Goal: Information Seeking & Learning: Learn about a topic

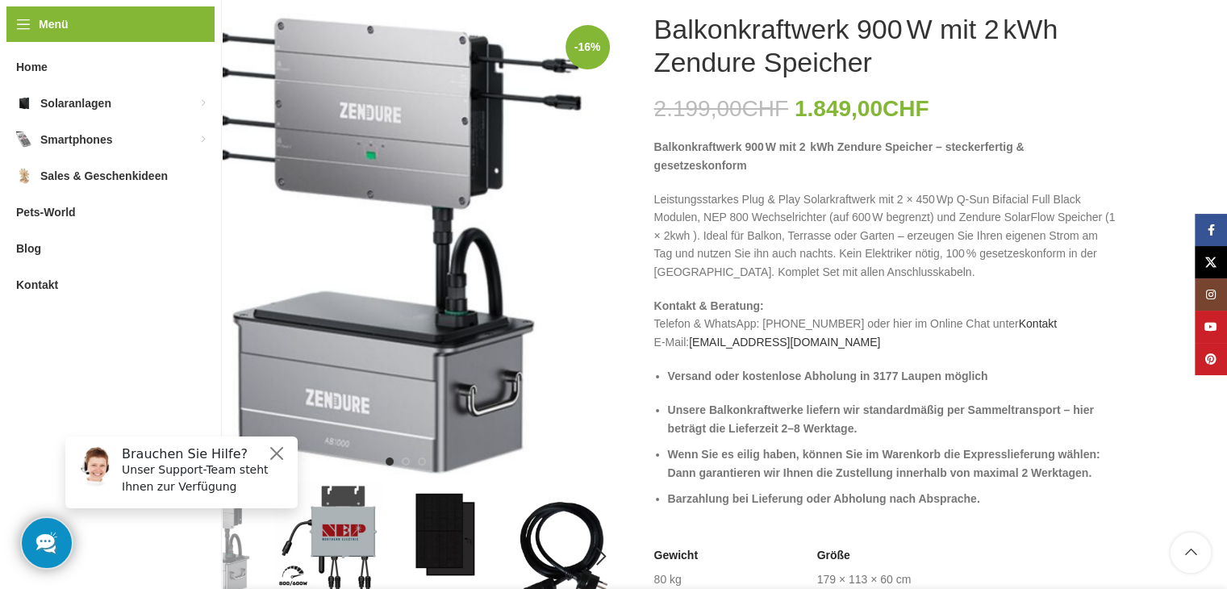
scroll to position [323, 0]
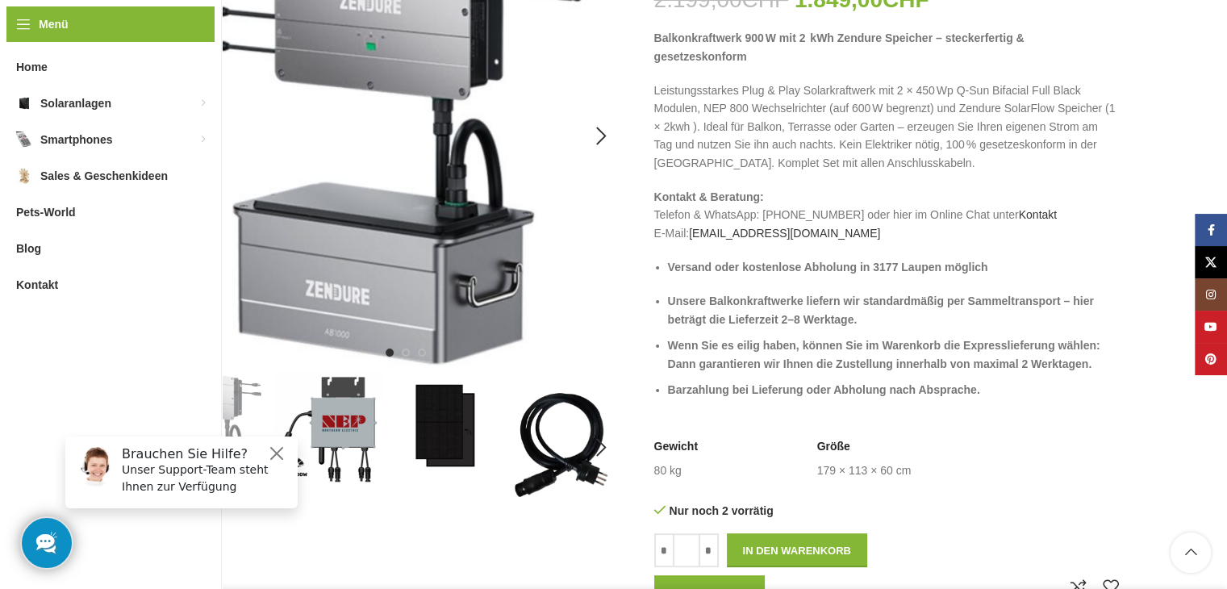
click at [344, 304] on img "1 / 6" at bounding box center [389, 136] width 465 height 465
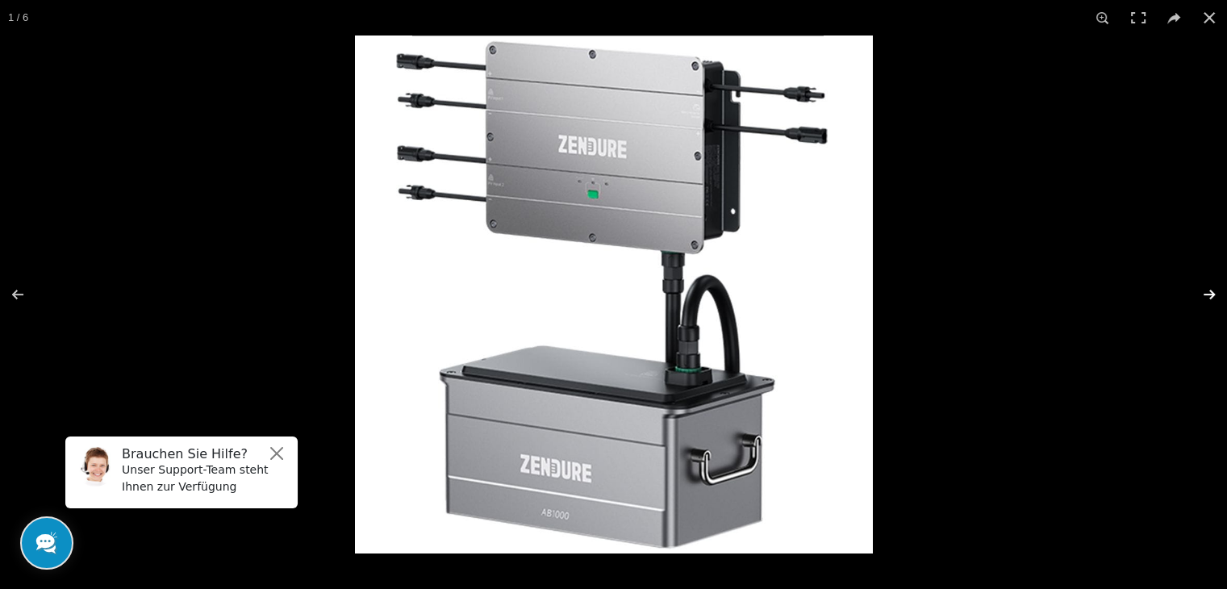
click at [1212, 290] on button at bounding box center [1198, 294] width 56 height 81
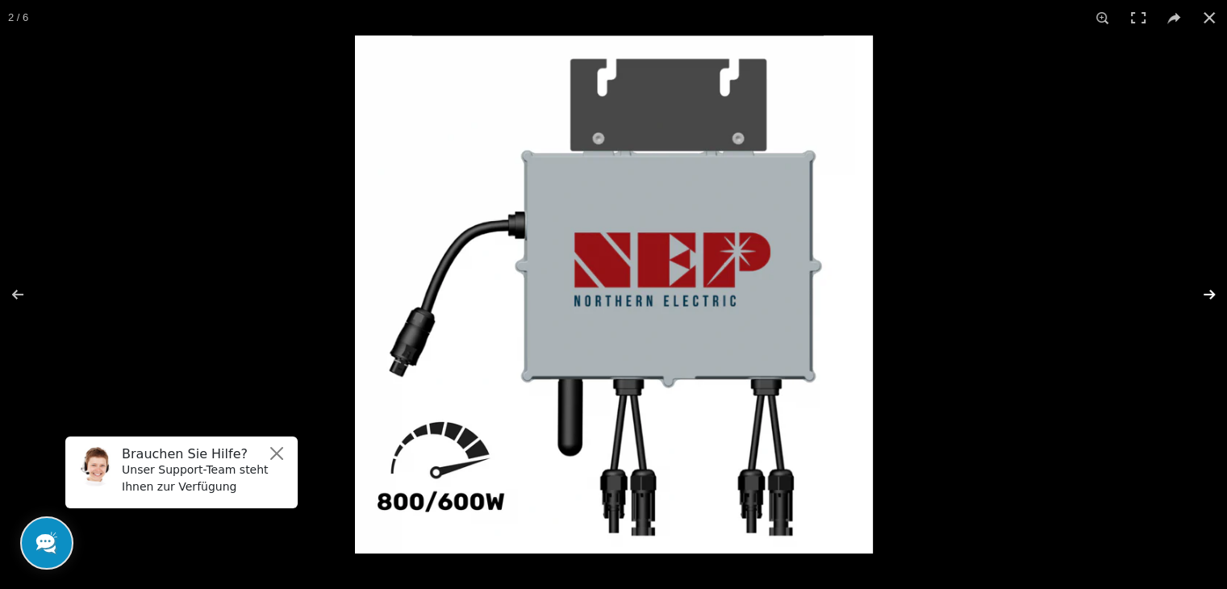
click at [1212, 290] on button at bounding box center [1198, 294] width 56 height 81
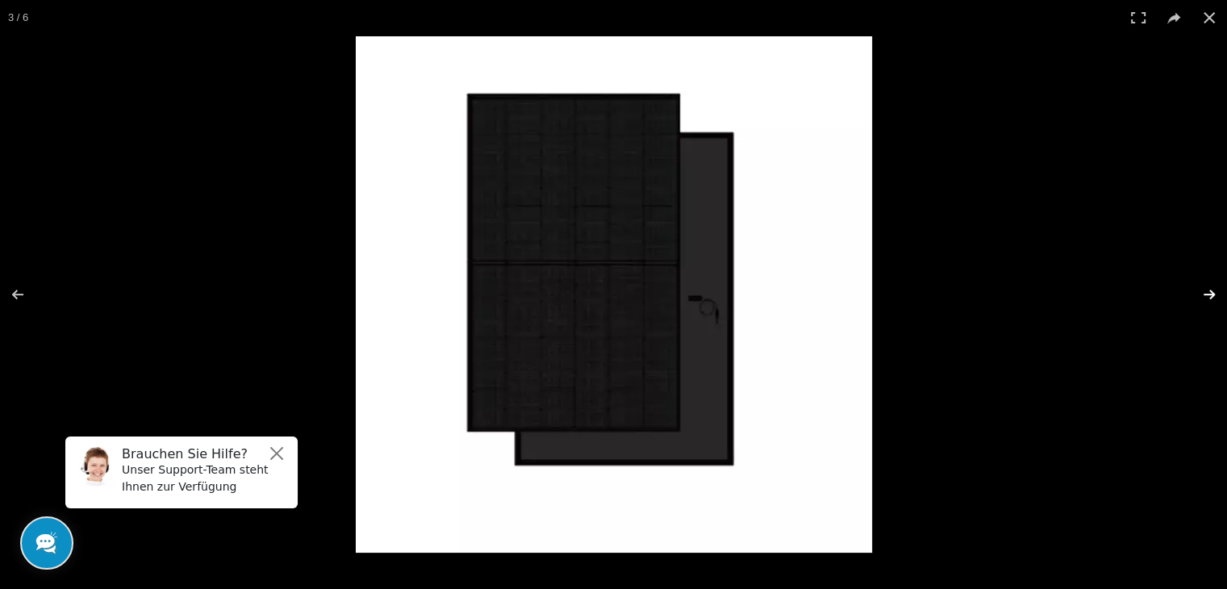
click at [1212, 290] on button at bounding box center [1198, 294] width 56 height 81
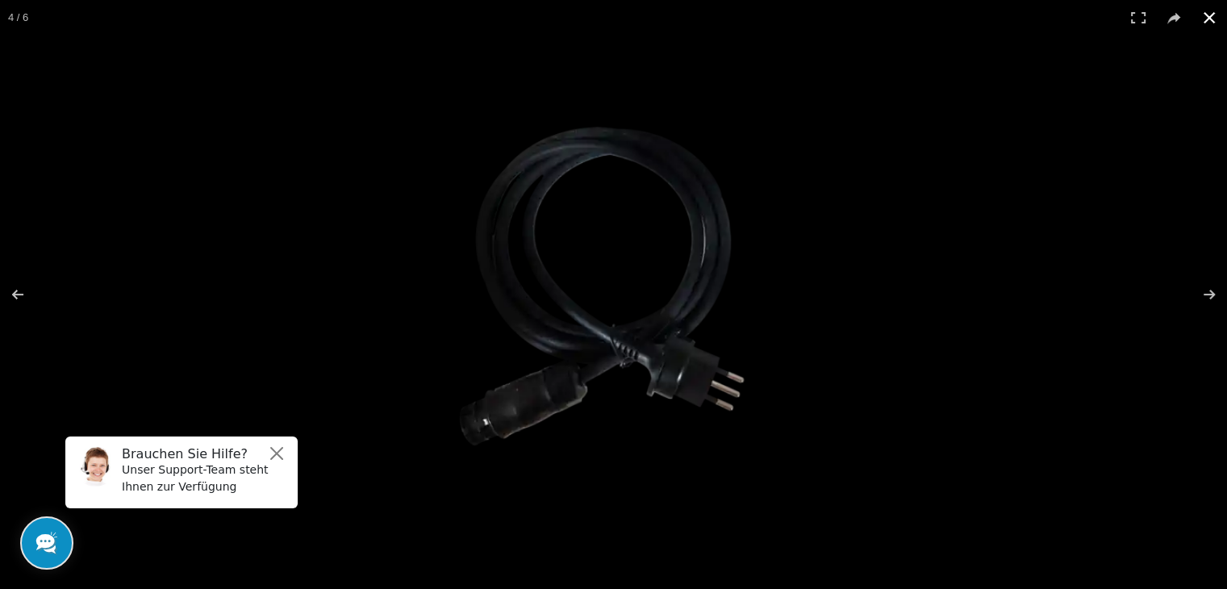
click at [1207, 14] on button at bounding box center [1208, 17] width 35 height 35
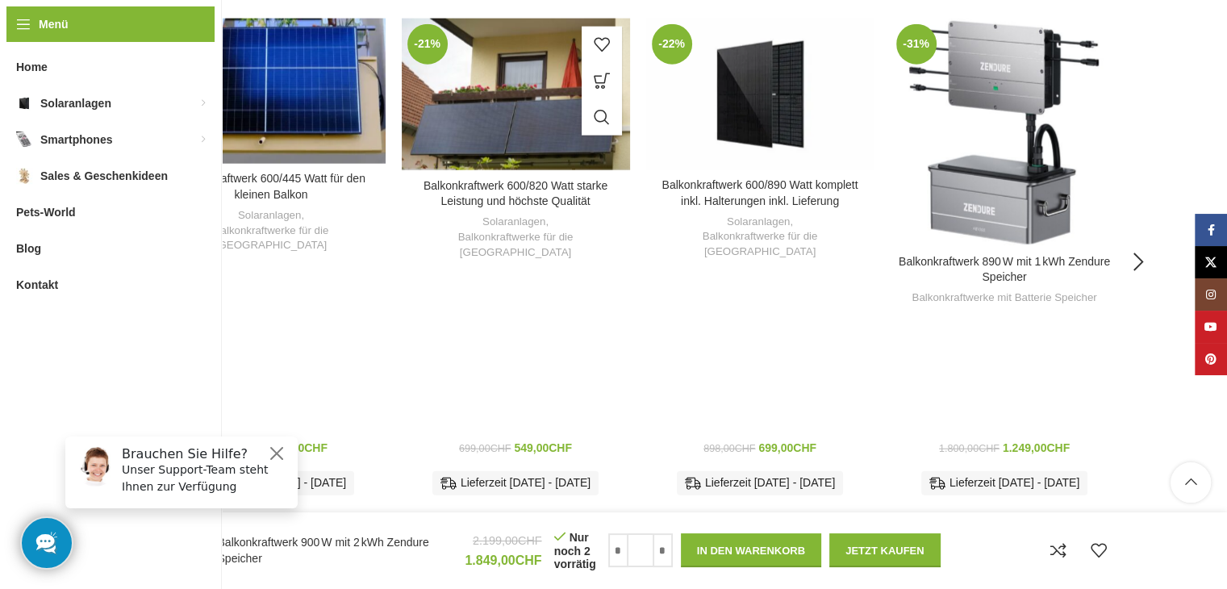
scroll to position [3791, 0]
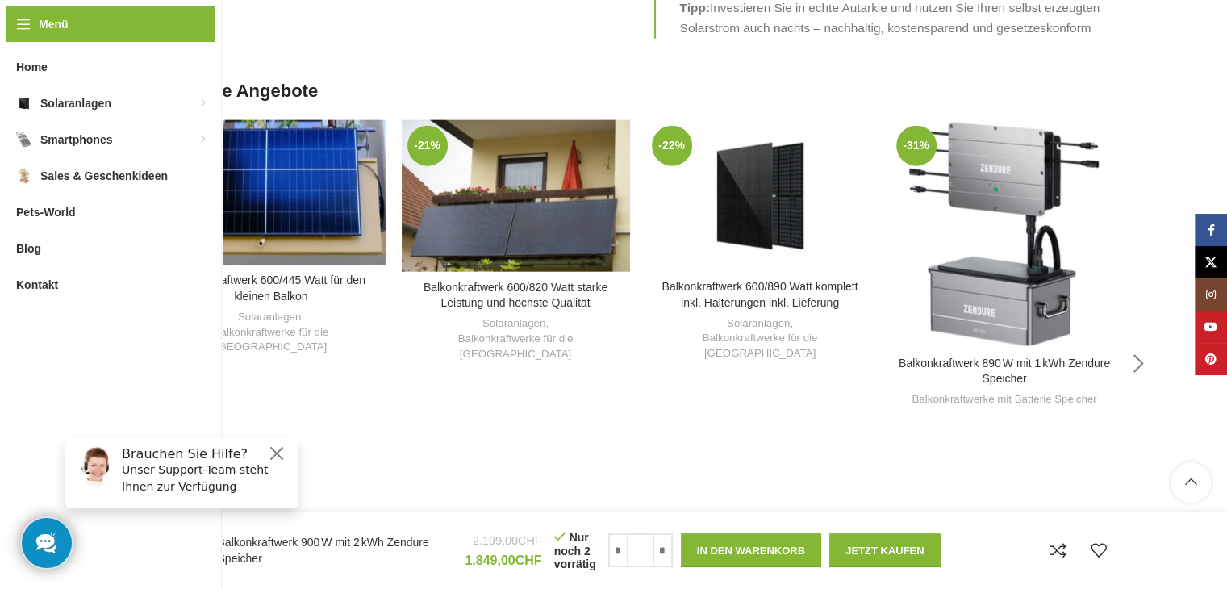
click at [1135, 344] on div "Next slide" at bounding box center [1139, 364] width 40 height 40
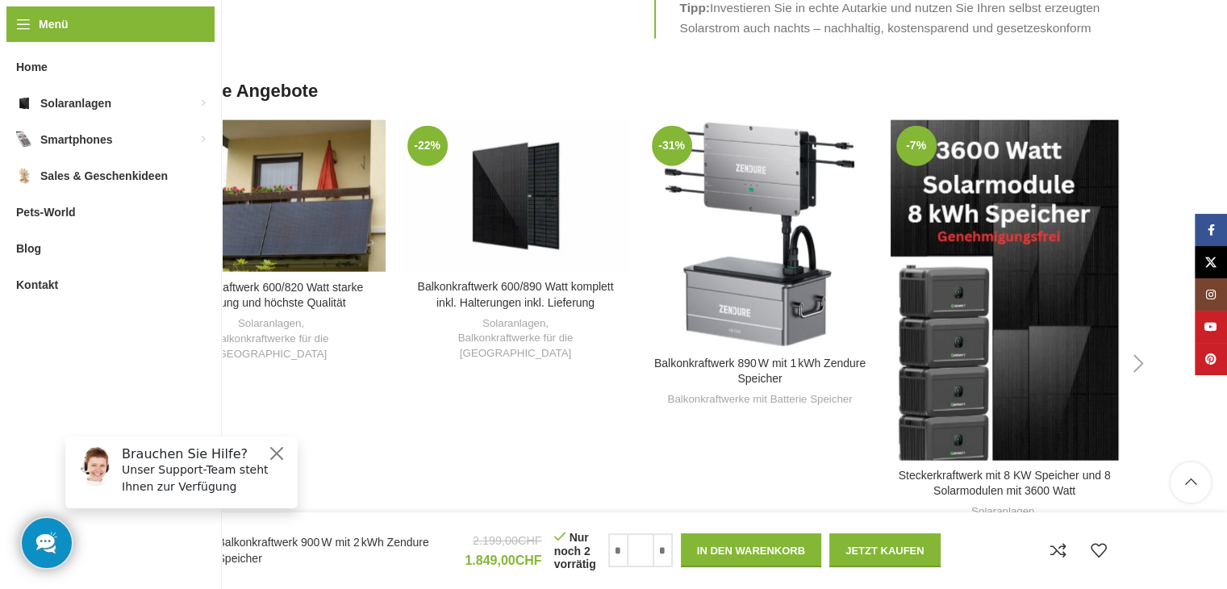
click at [1135, 344] on div "Next slide" at bounding box center [1139, 364] width 40 height 40
click at [946, 304] on div "-7% Zum Vergleich hinzufügen Steckerkraftwerk mit 8 KW Speicher und 8 Solarmodu…" at bounding box center [1005, 364] width 228 height 489
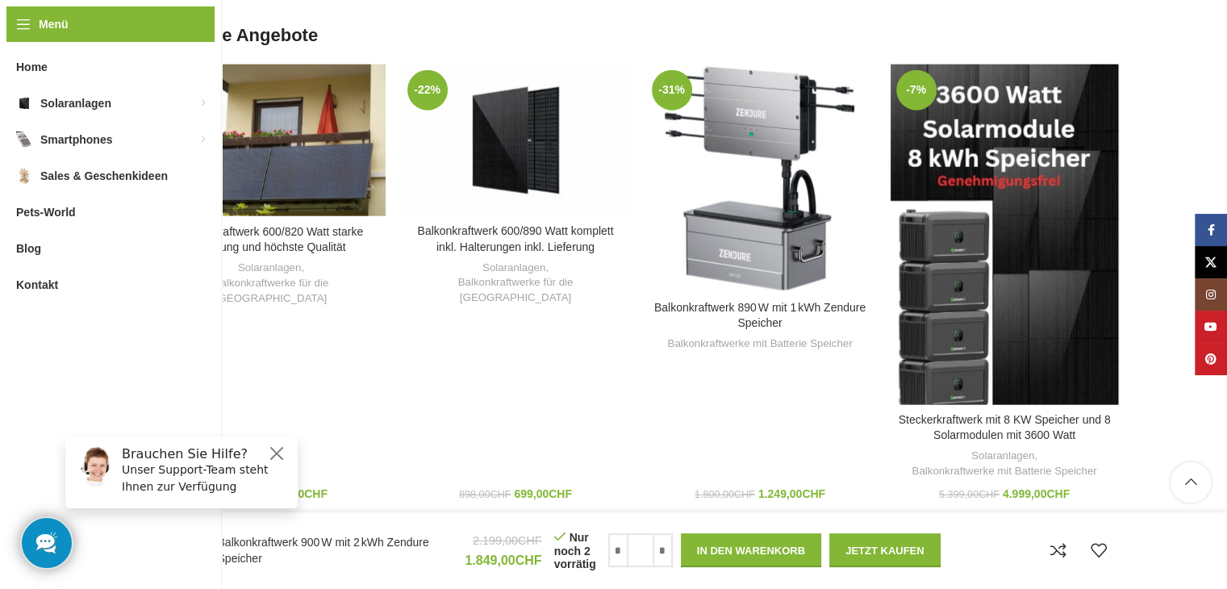
scroll to position [3850, 0]
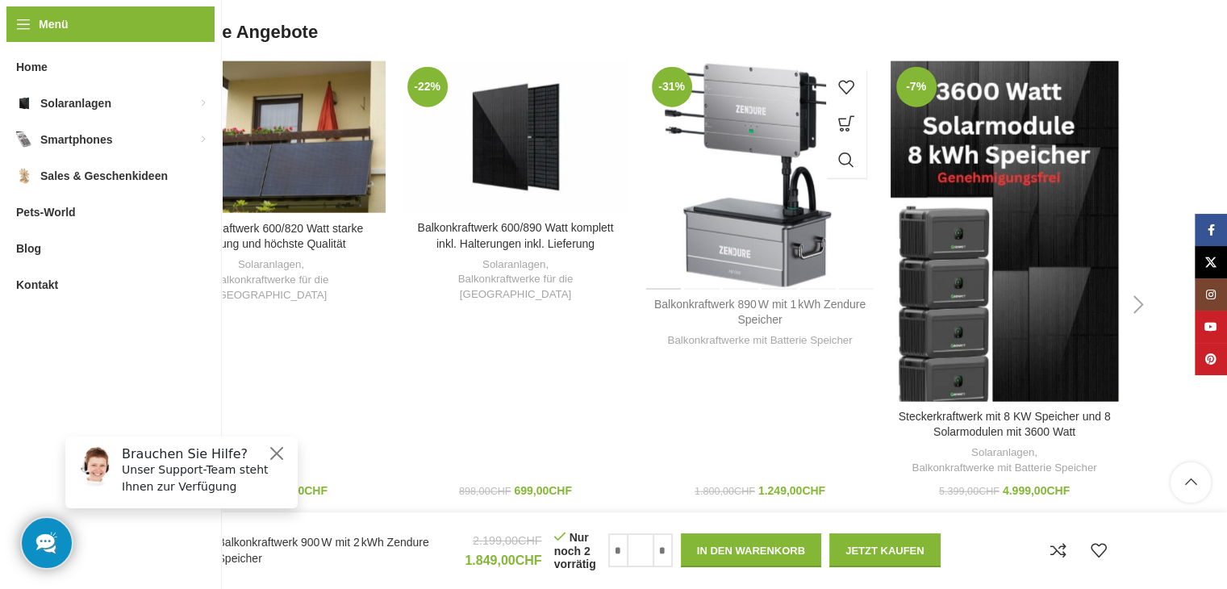
click at [740, 298] on link "Balkonkraftwerk 890 W mit 1 kWh Zendure Speicher" at bounding box center [759, 312] width 211 height 29
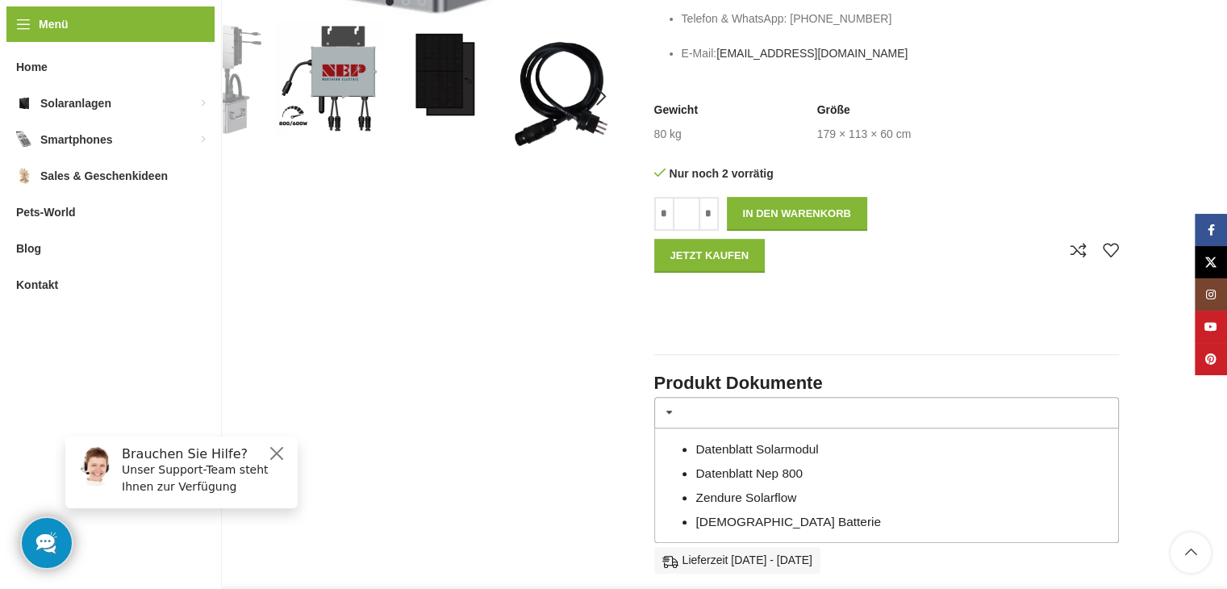
scroll to position [887, 0]
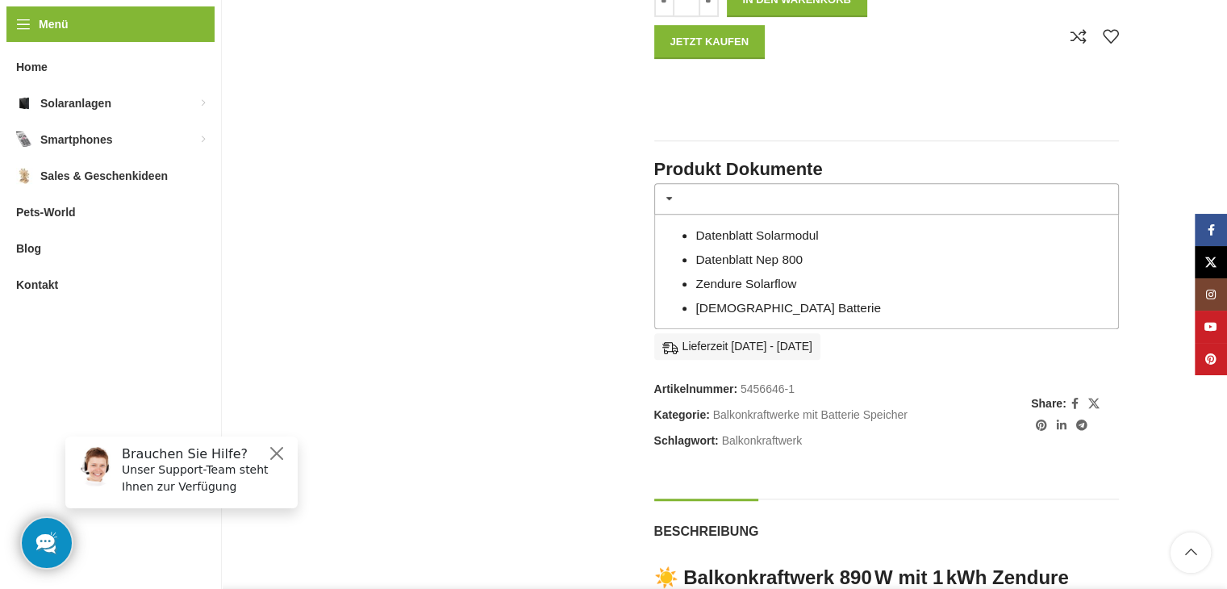
click at [751, 235] on link "Datenblatt Solarmodul" at bounding box center [756, 235] width 123 height 14
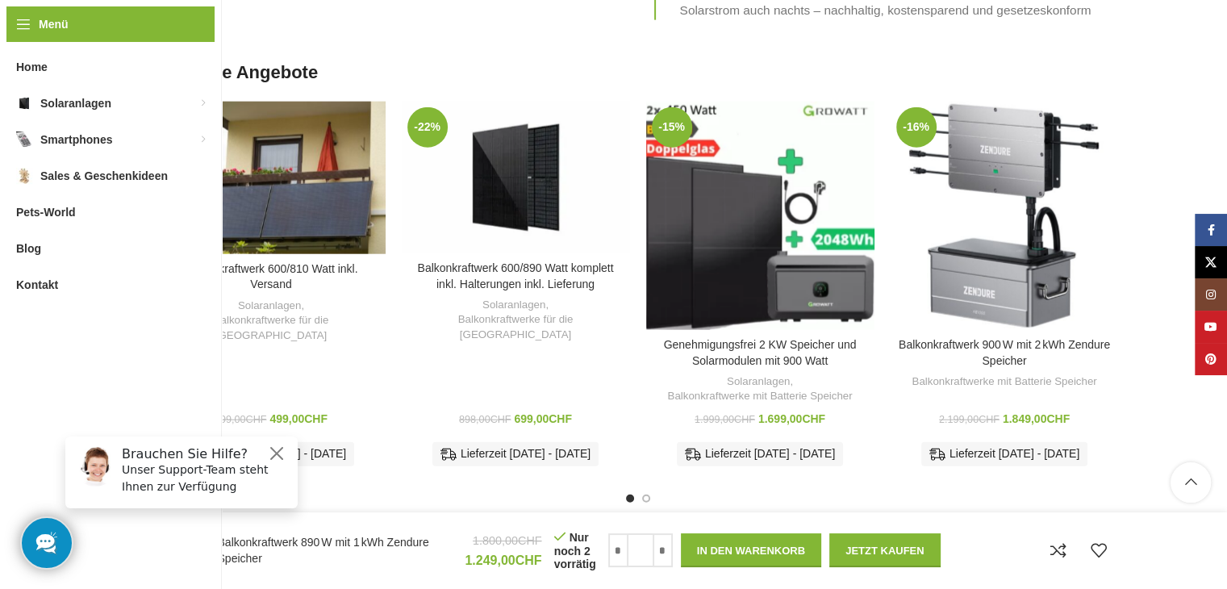
scroll to position [3791, 0]
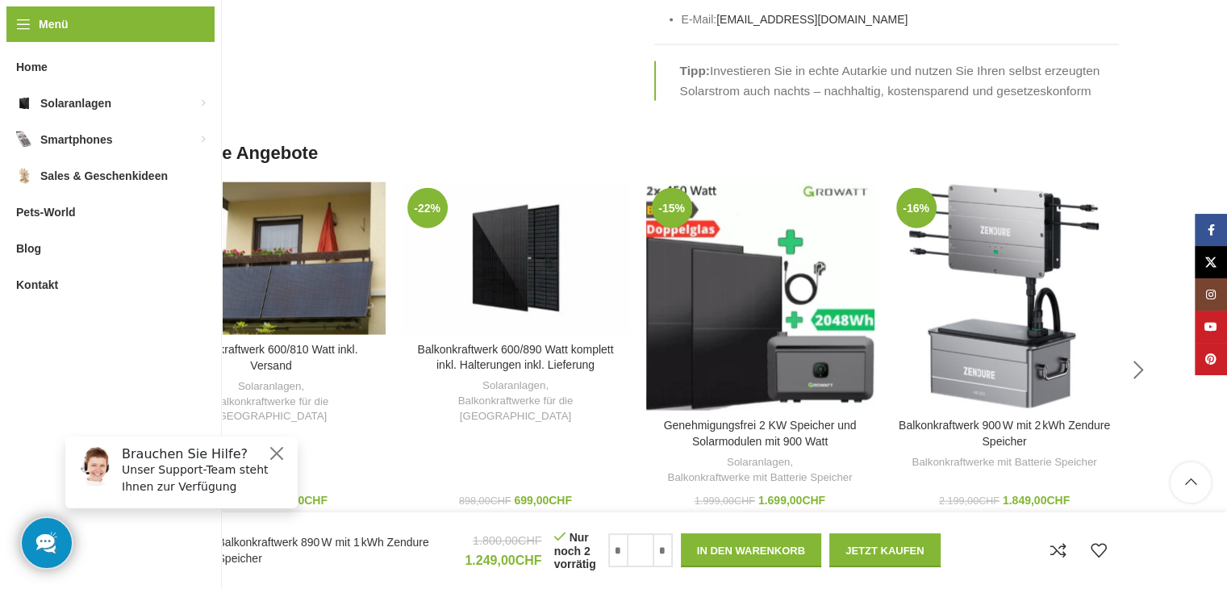
click at [1139, 350] on div "Next slide" at bounding box center [1139, 370] width 40 height 40
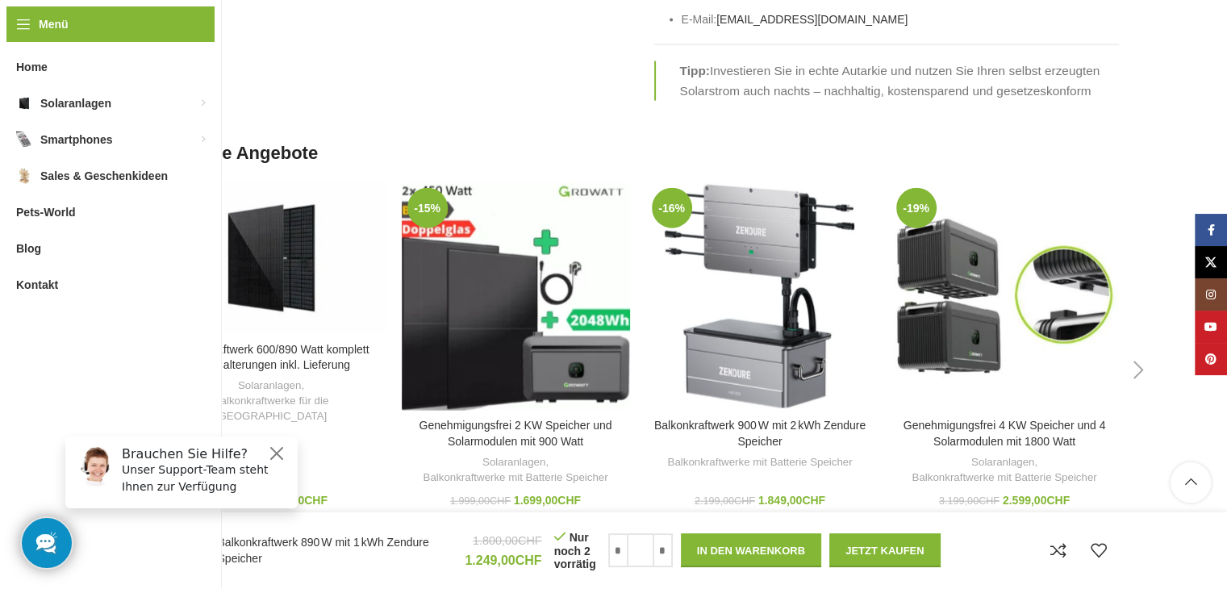
click at [1139, 350] on div "Next slide" at bounding box center [1139, 370] width 40 height 40
click at [135, 350] on div "Previous slide" at bounding box center [137, 370] width 40 height 40
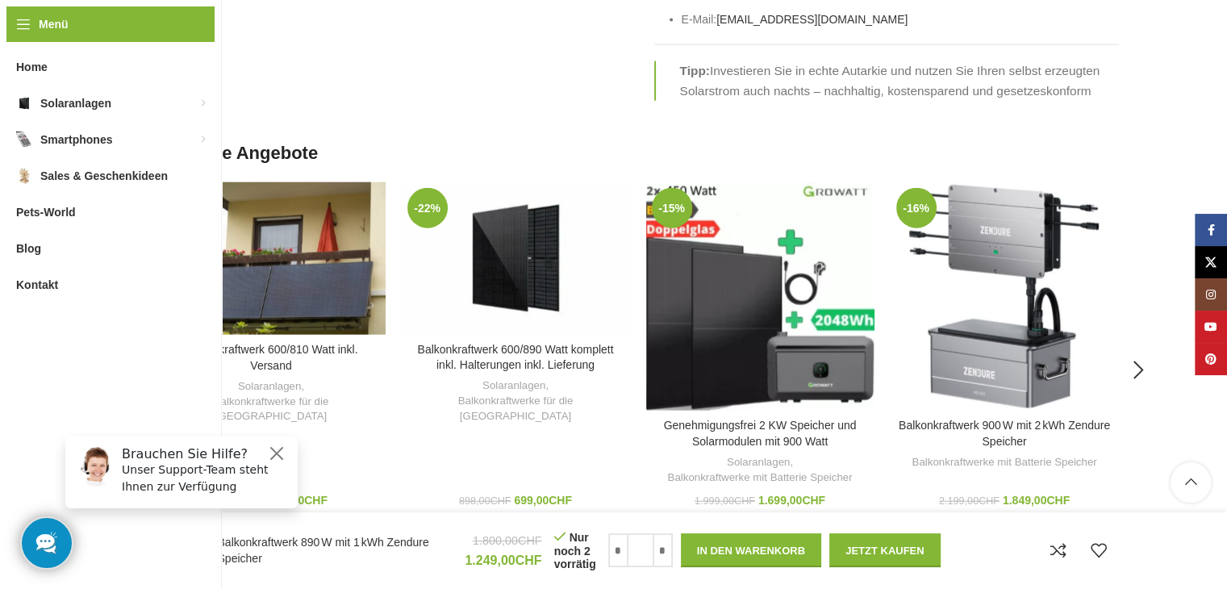
click at [135, 350] on div "Previous slide" at bounding box center [137, 370] width 40 height 40
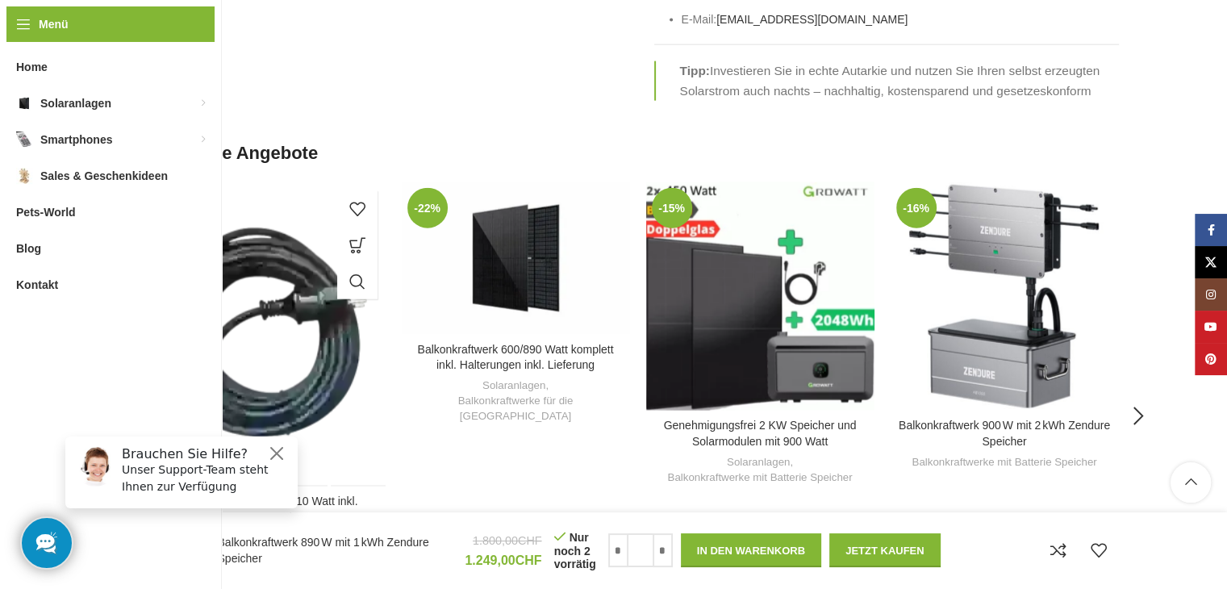
click at [256, 255] on div "Balkonkraftwerk 600/810 Watt inkl. Versand" at bounding box center [242, 334] width 57 height 304
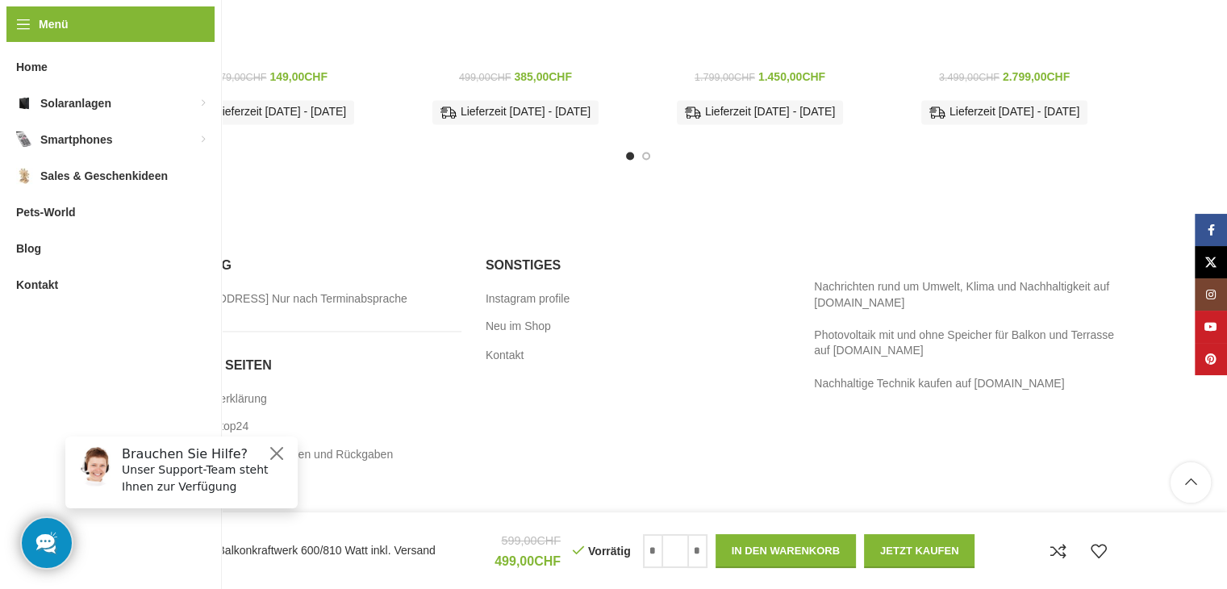
scroll to position [2736, 0]
